Goal: Browse casually: Explore the website without a specific task or goal

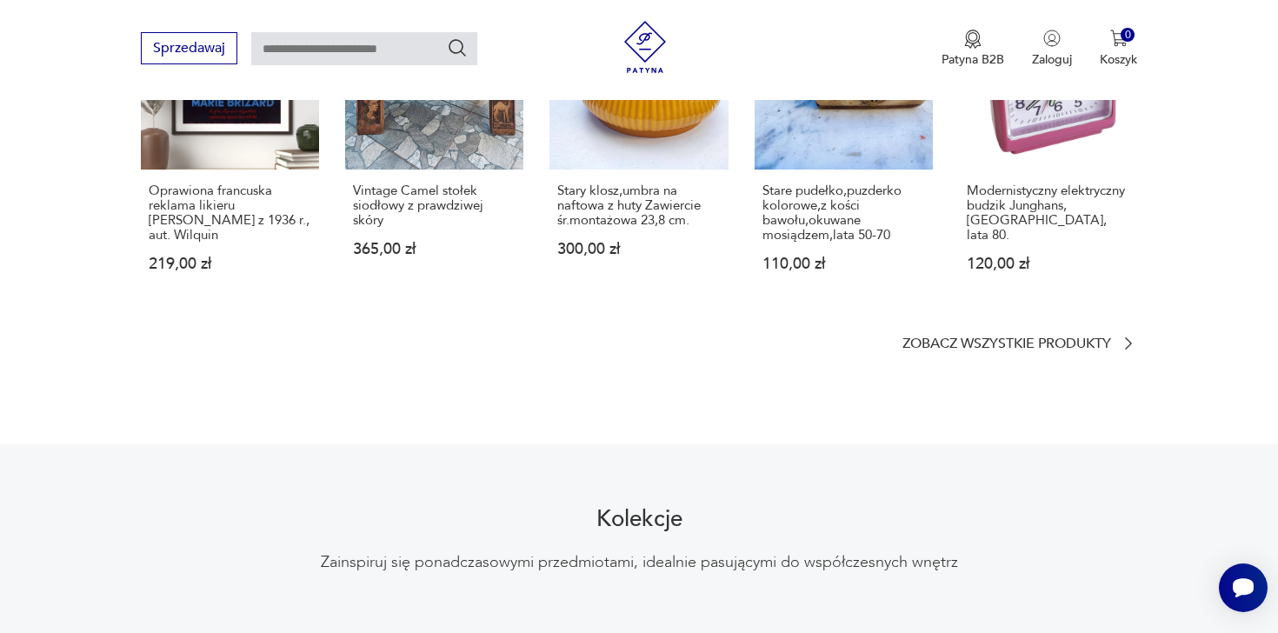
scroll to position [1195, 0]
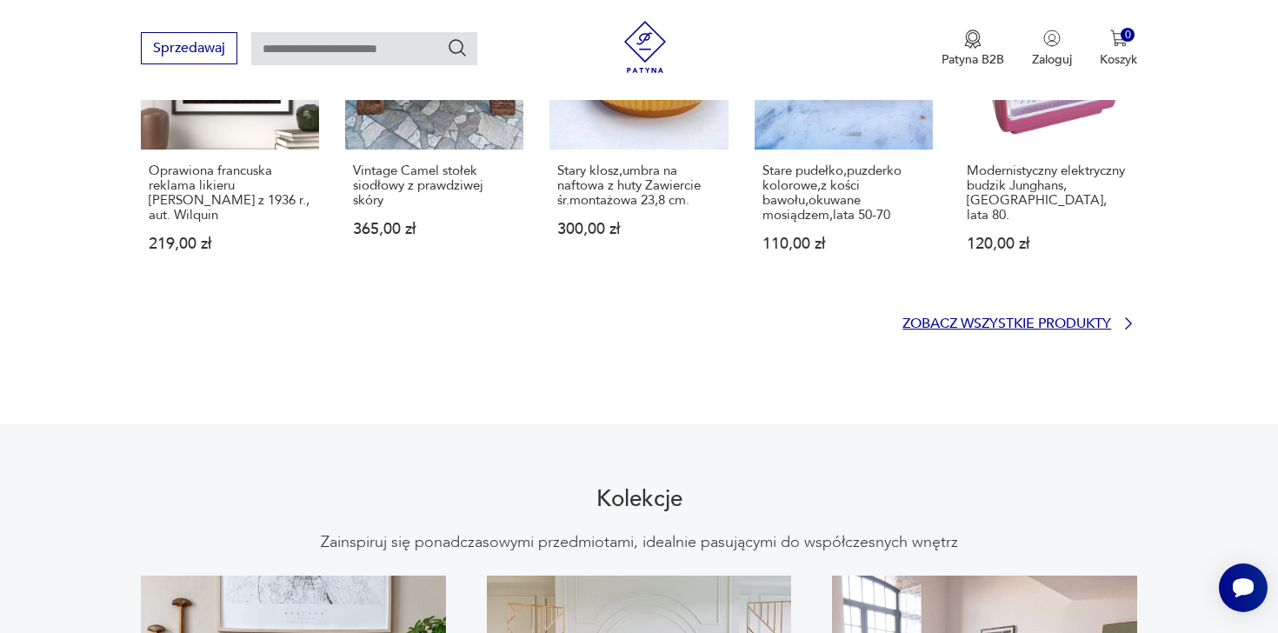
click at [926, 318] on p "Zobacz wszystkie produkty" at bounding box center [1006, 323] width 209 height 11
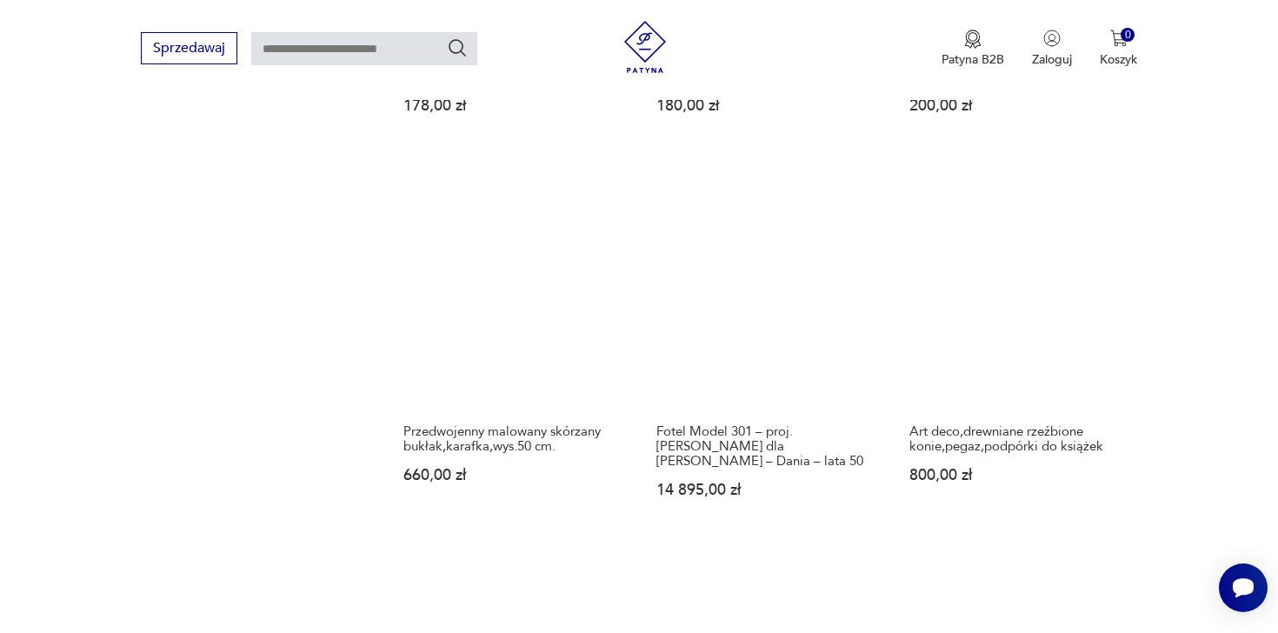
scroll to position [1499, 0]
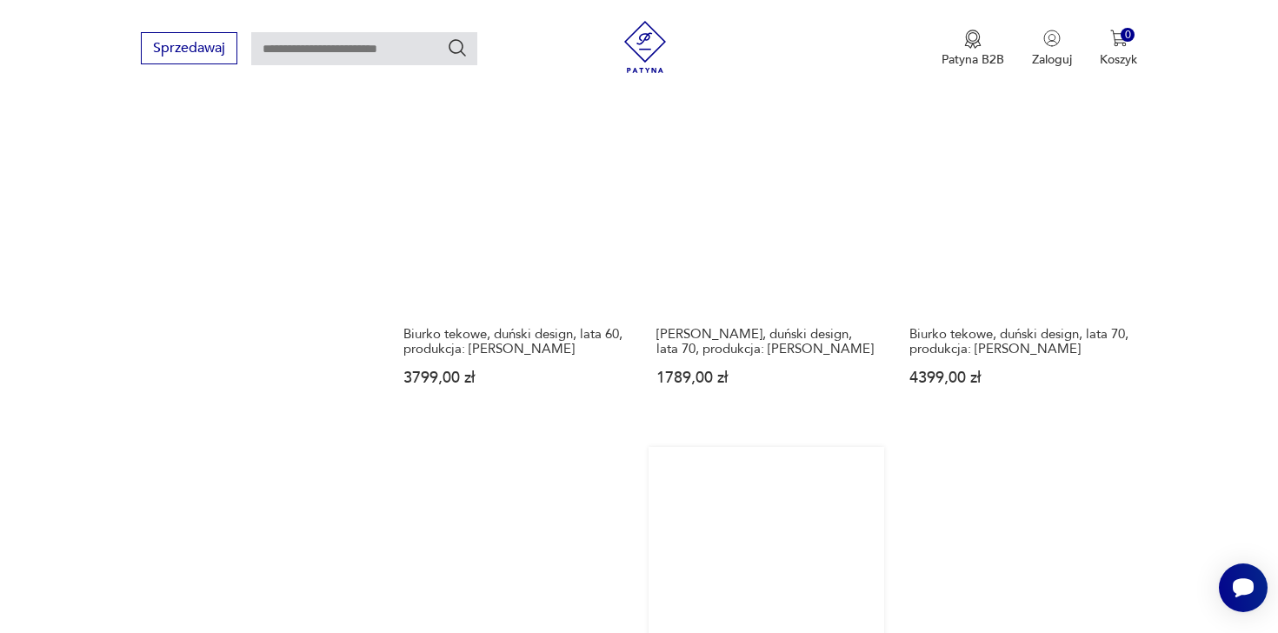
scroll to position [1411, 0]
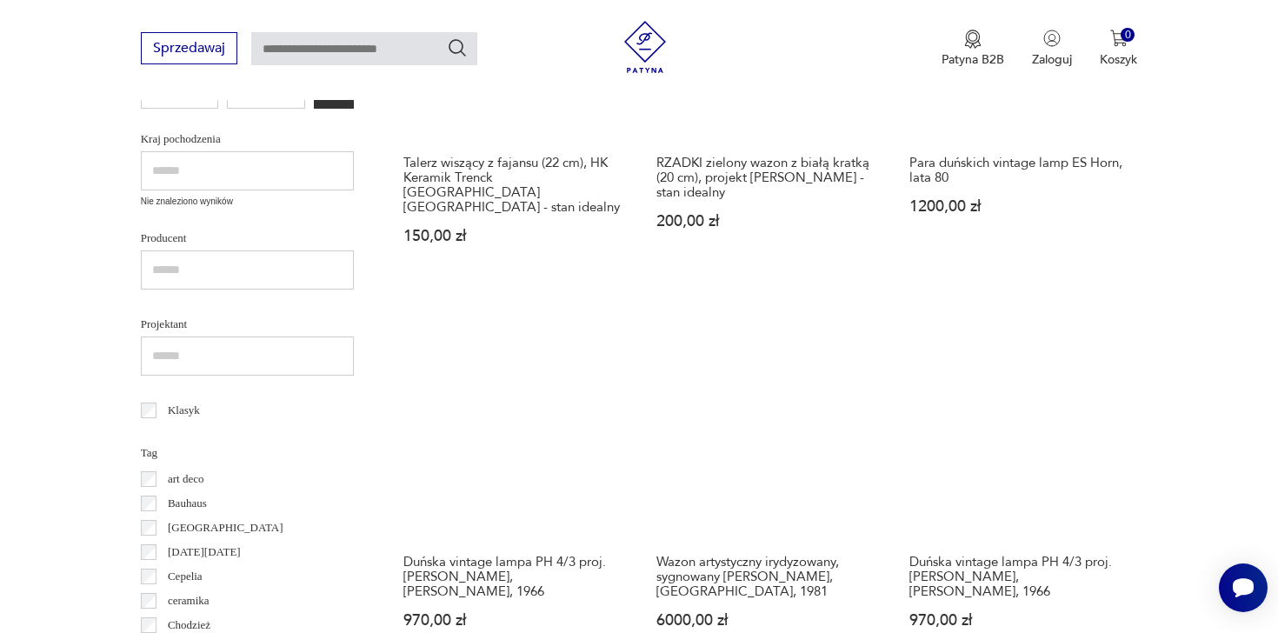
scroll to position [644, 0]
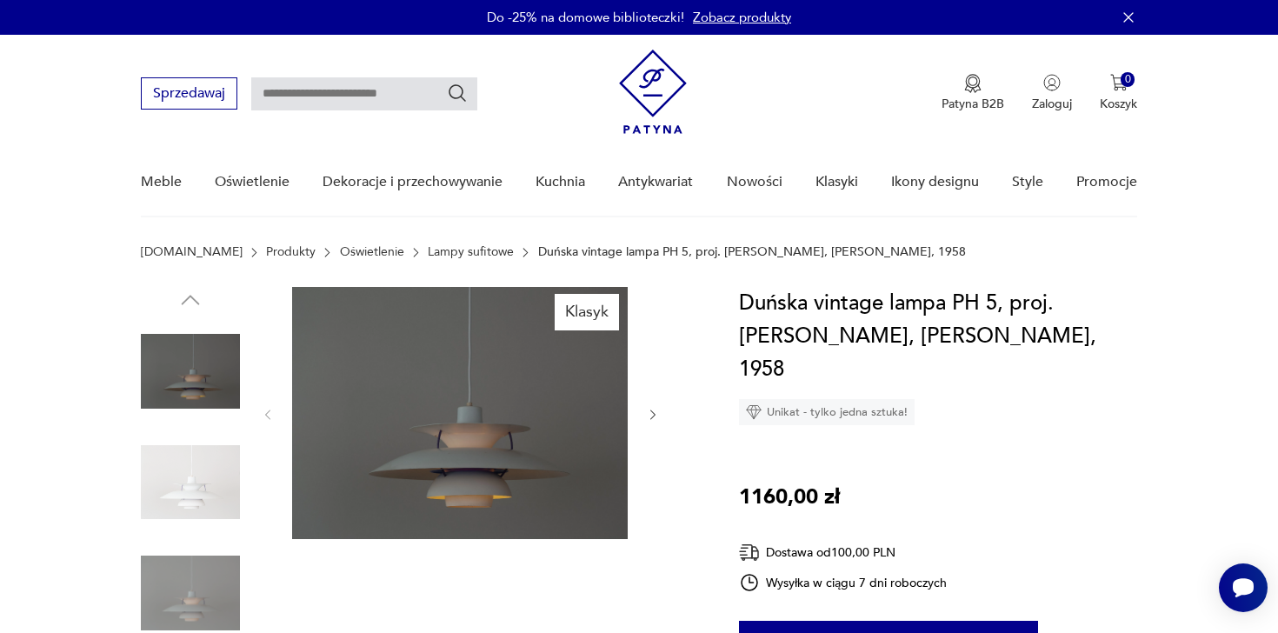
click at [206, 494] on img at bounding box center [190, 482] width 99 height 99
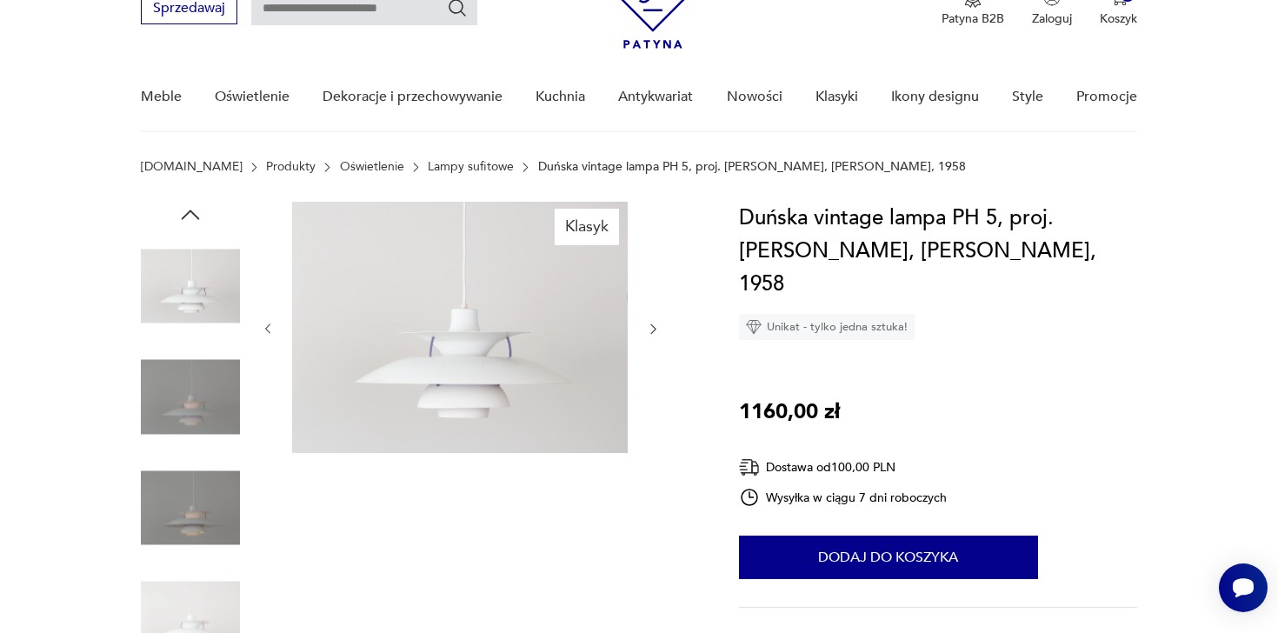
scroll to position [86, 0]
click at [196, 485] on img at bounding box center [190, 506] width 99 height 99
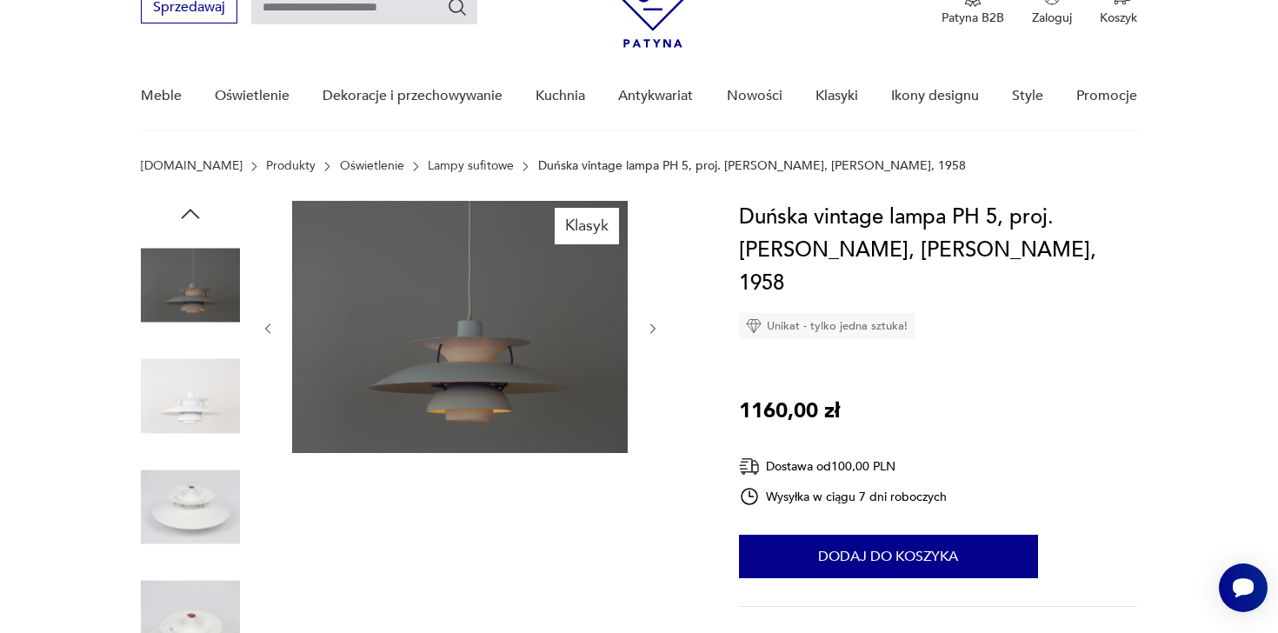
click at [196, 546] on img at bounding box center [190, 506] width 99 height 99
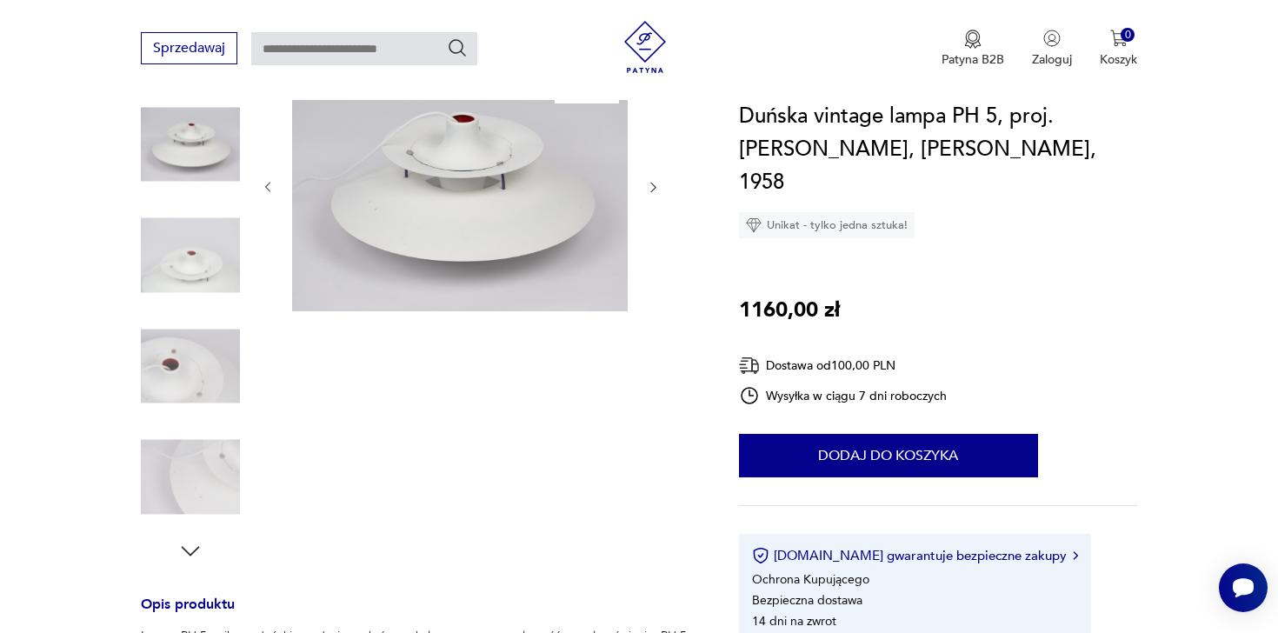
scroll to position [231, 0]
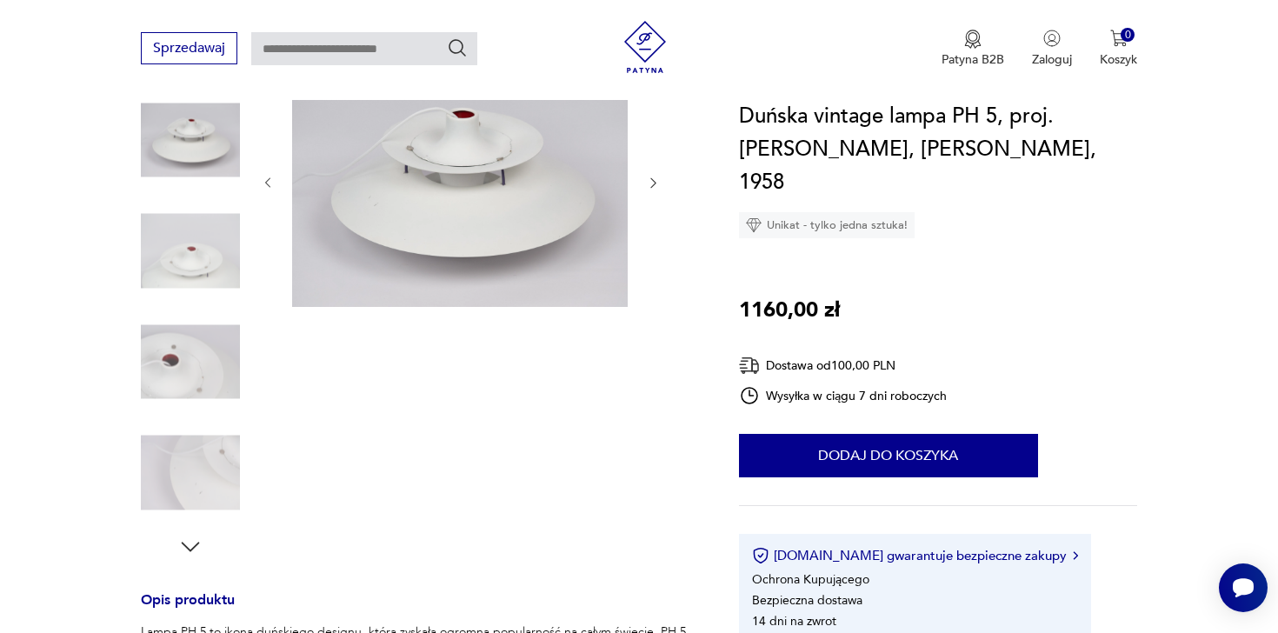
click at [205, 465] on img at bounding box center [190, 472] width 99 height 99
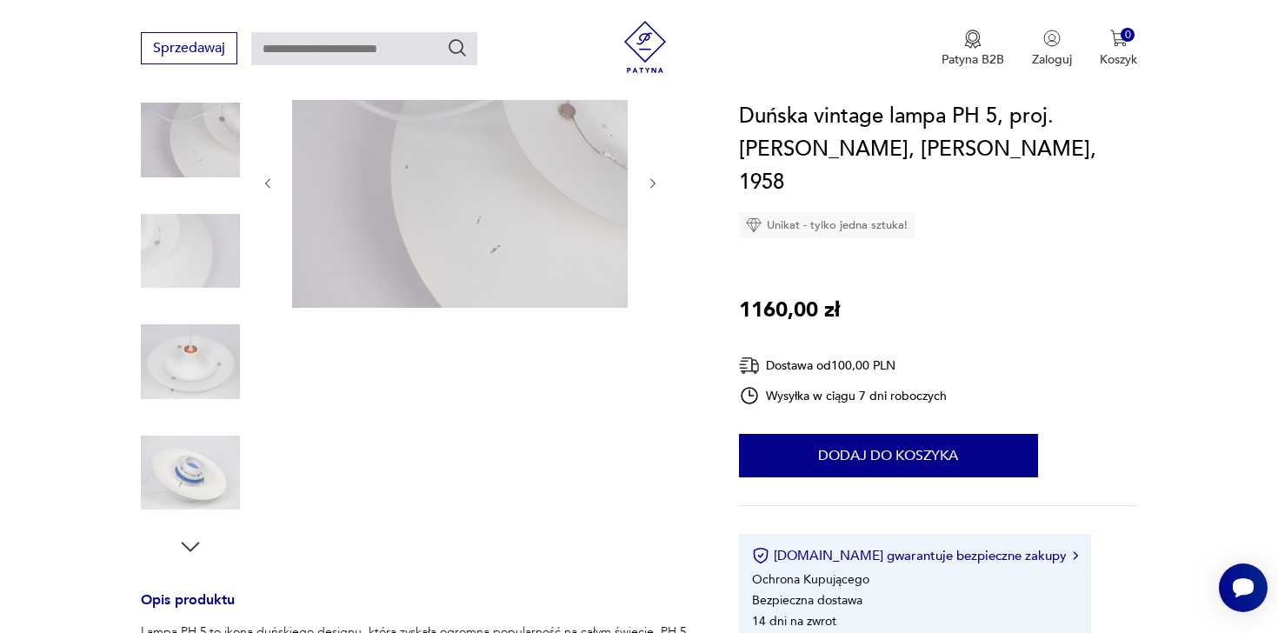
click at [205, 467] on img at bounding box center [190, 472] width 99 height 99
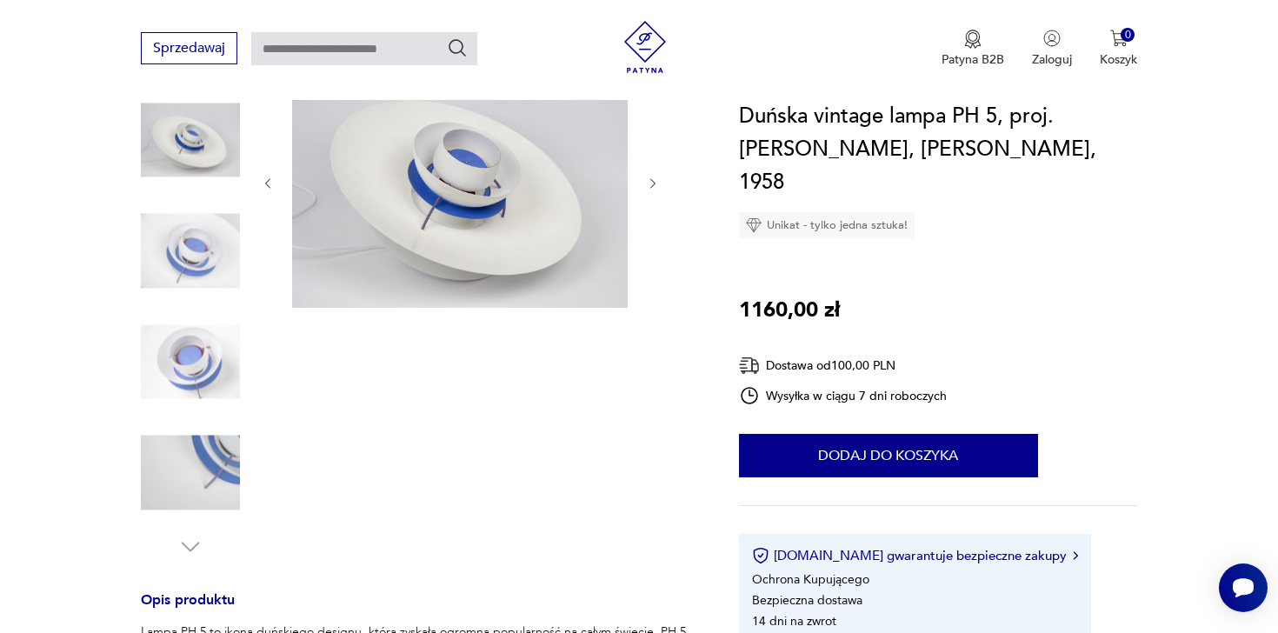
click at [204, 475] on img at bounding box center [190, 472] width 99 height 99
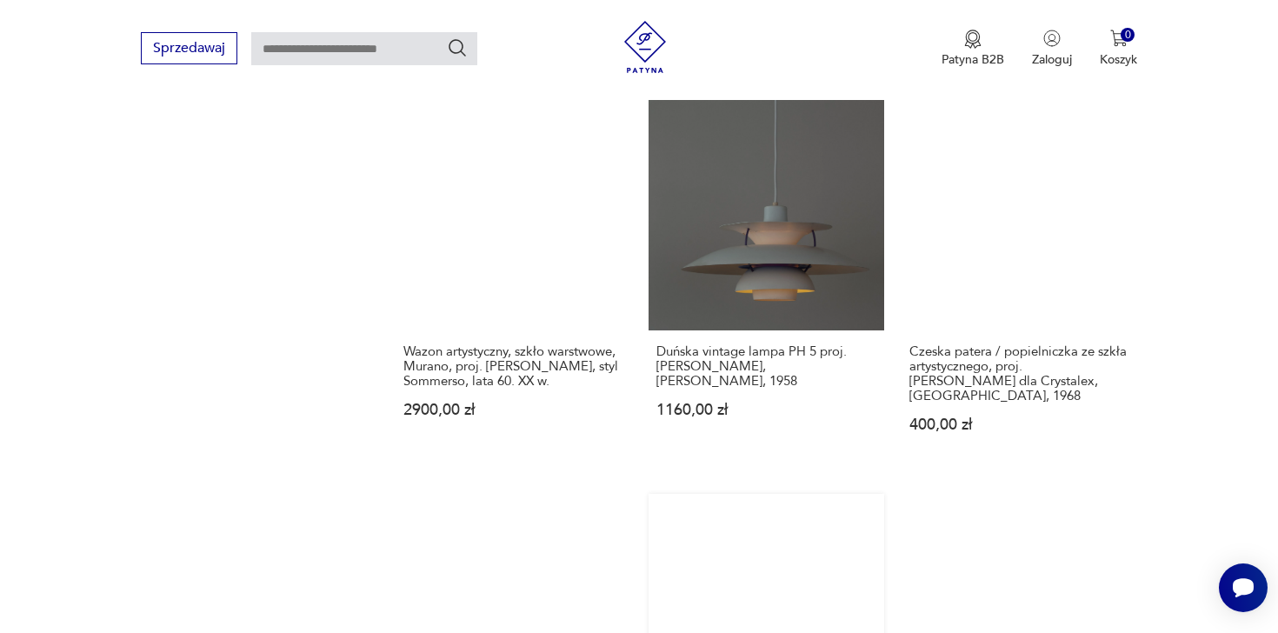
scroll to position [1492, 0]
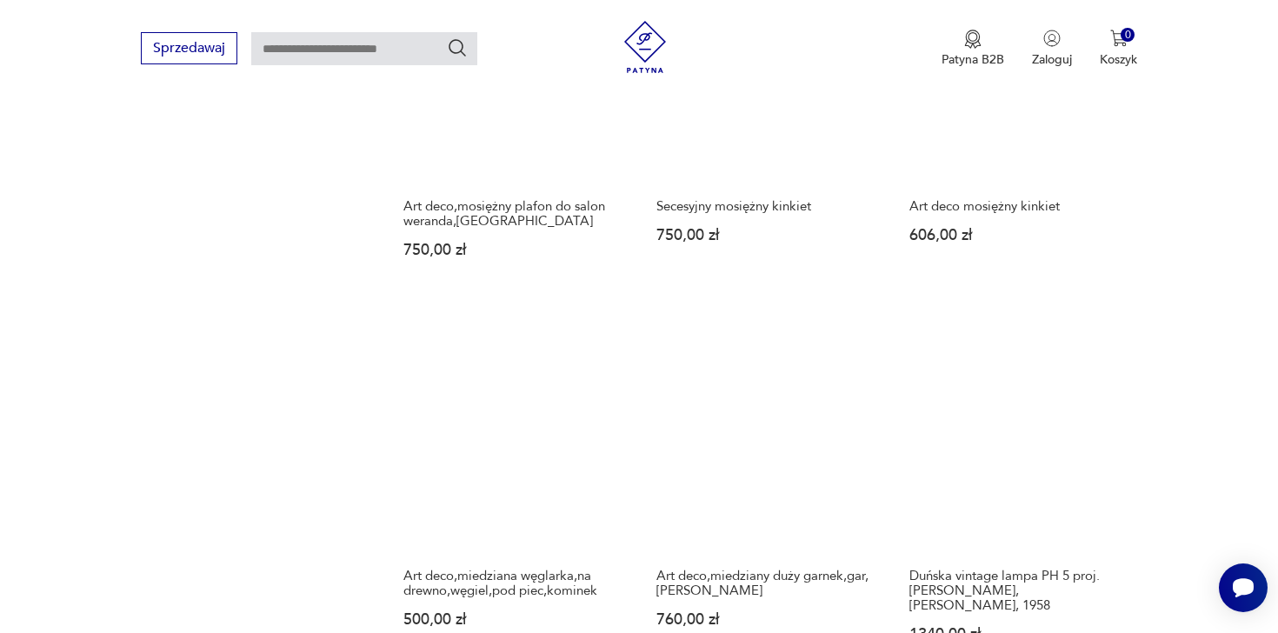
scroll to position [1357, 0]
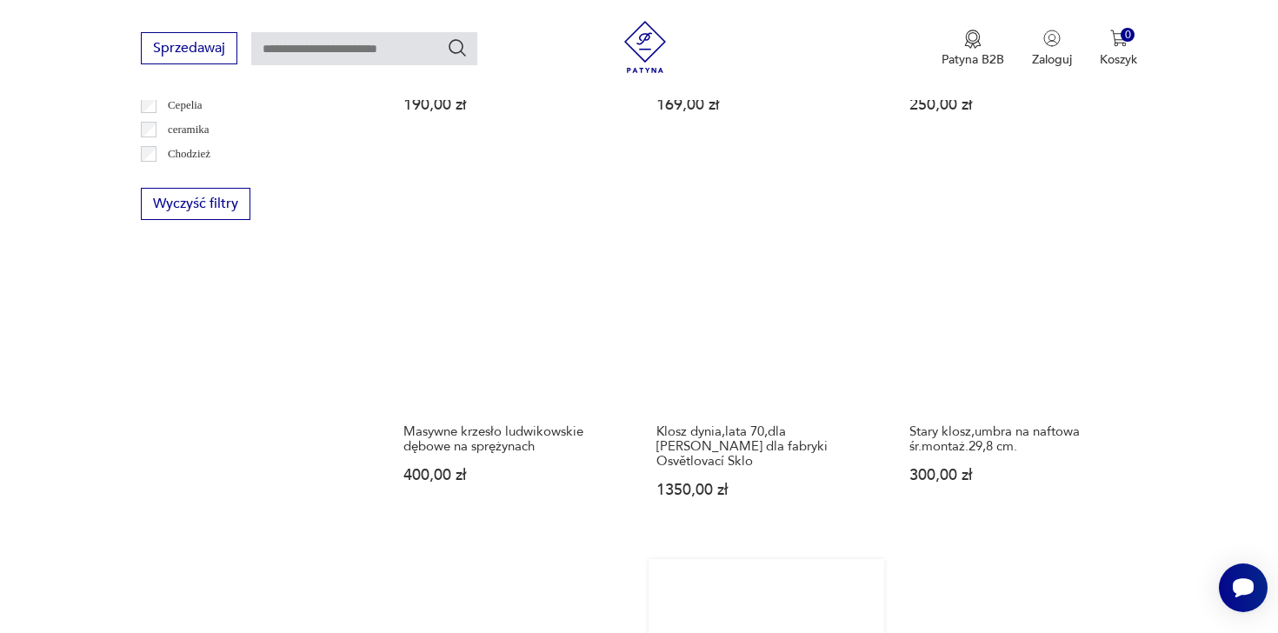
scroll to position [1444, 0]
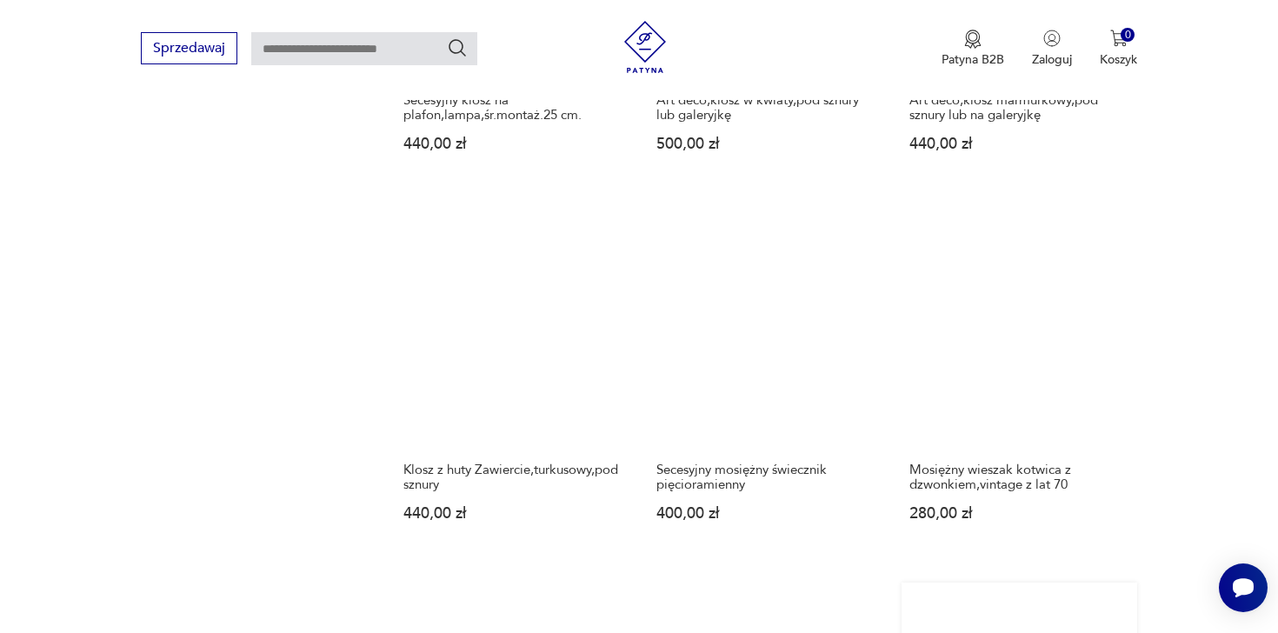
scroll to position [1470, 0]
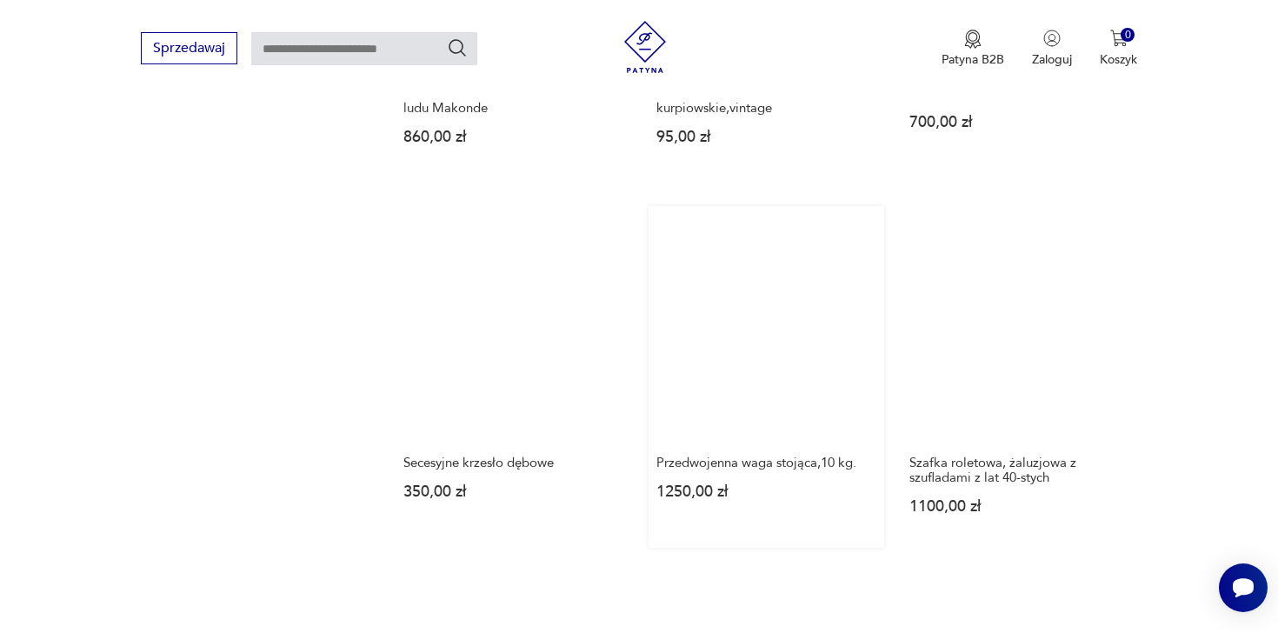
scroll to position [1655, 0]
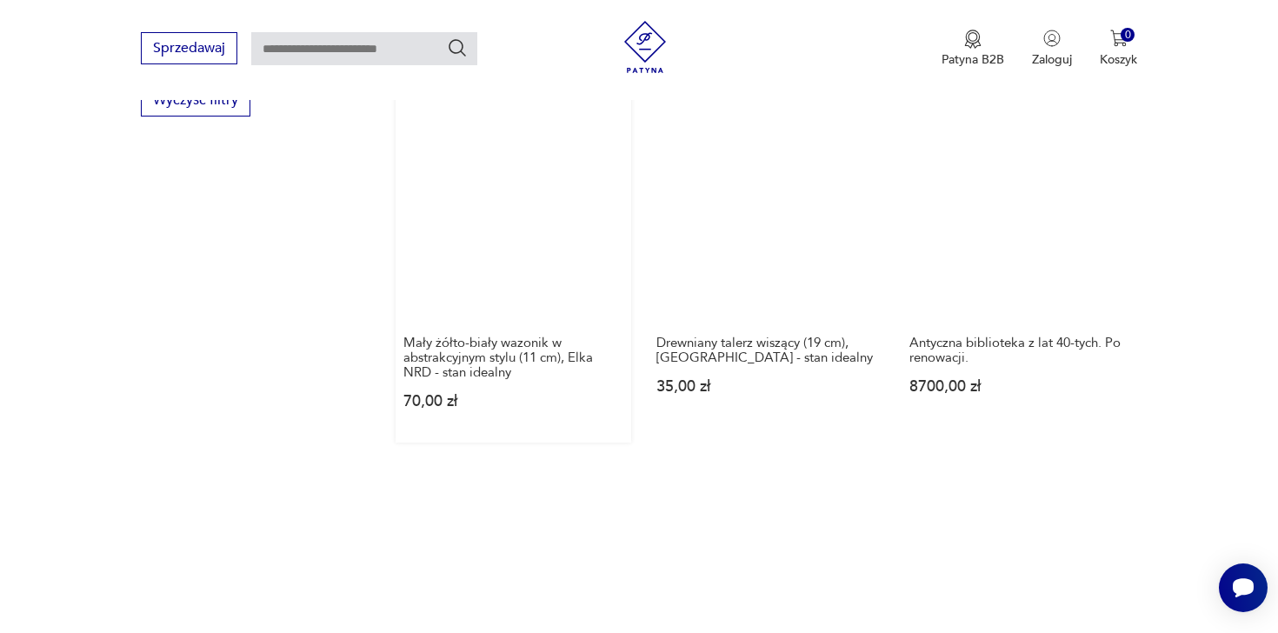
scroll to position [1467, 0]
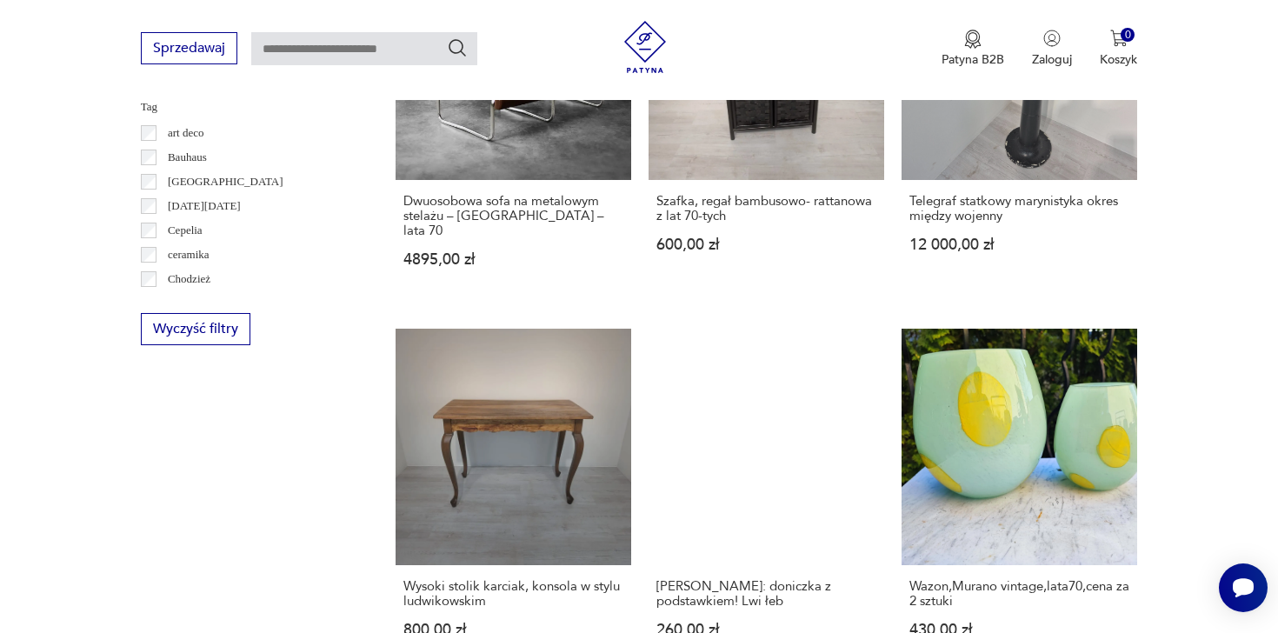
scroll to position [1511, 0]
